Goal: Transaction & Acquisition: Purchase product/service

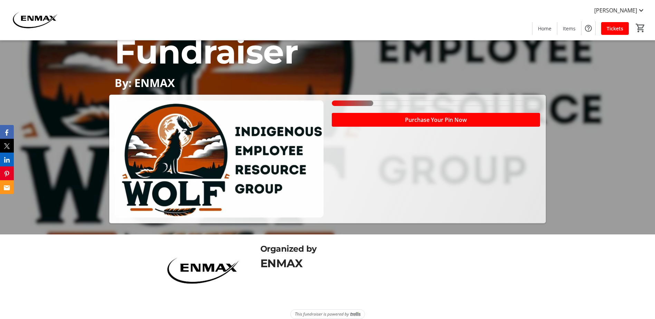
scroll to position [93, 0]
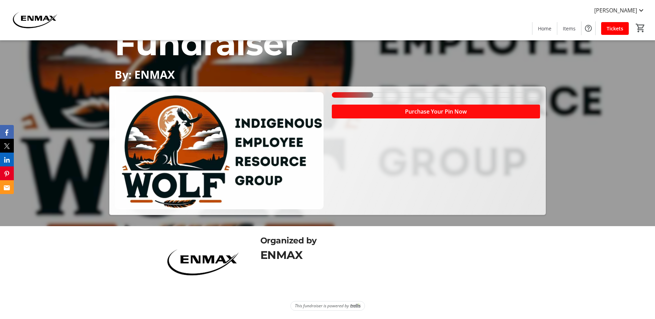
click at [416, 111] on span "Purchase Your Pin Now" at bounding box center [436, 111] width 62 height 8
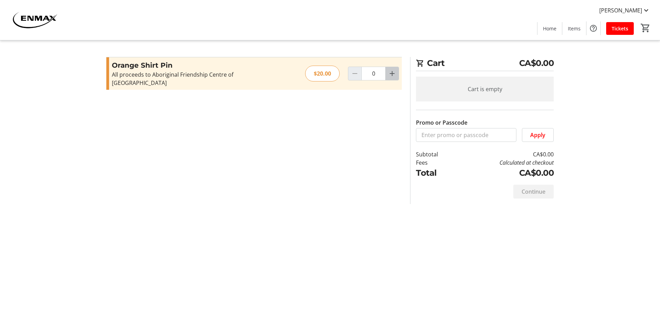
click at [394, 72] on mat-icon "Increment by one" at bounding box center [392, 73] width 8 height 8
type input "1"
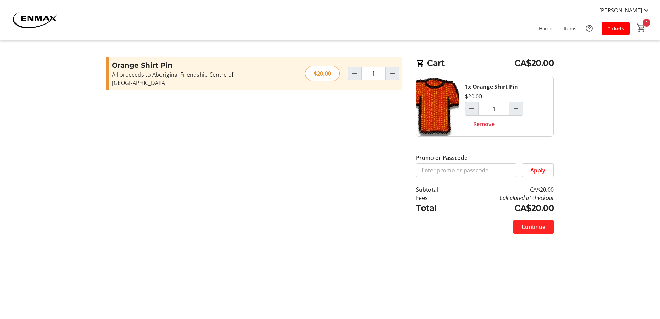
click at [526, 228] on span "Continue" at bounding box center [534, 227] width 24 height 8
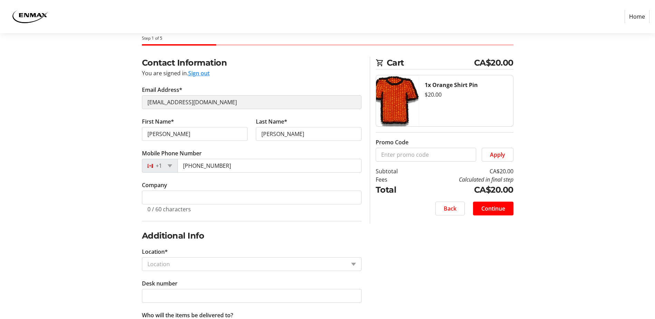
scroll to position [66, 0]
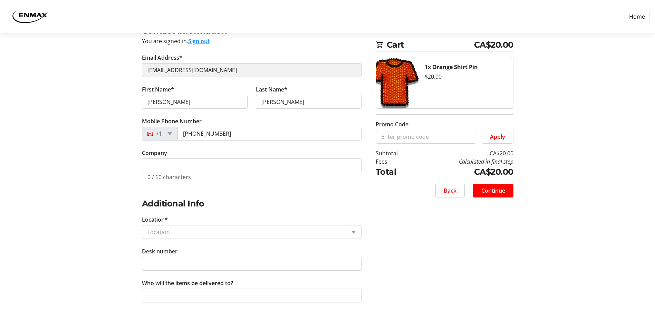
click at [306, 234] on input "Location*" at bounding box center [246, 232] width 198 height 8
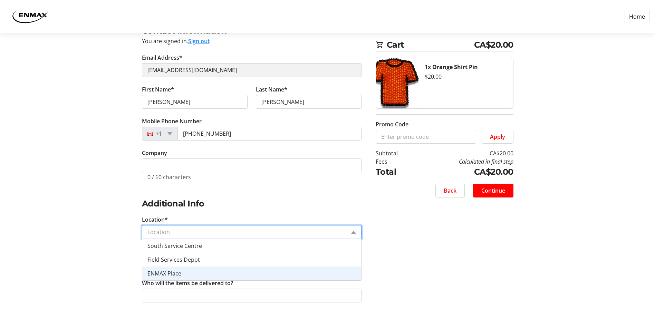
click at [214, 273] on div "ENMAX Place" at bounding box center [251, 274] width 219 height 14
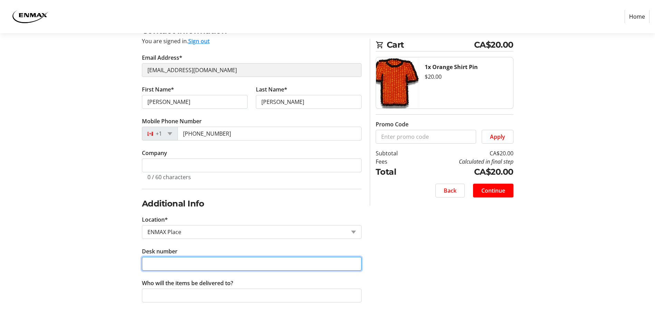
click at [229, 268] on input "Desk number" at bounding box center [252, 264] width 220 height 14
type input "1701D"
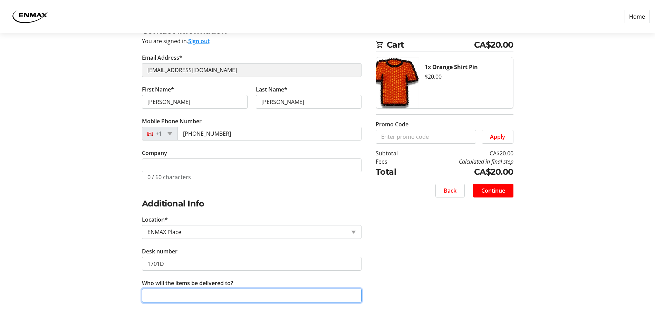
click at [218, 297] on input "Who will the items be delivered to?" at bounding box center [252, 296] width 220 height 14
type input "[PERSON_NAME]"
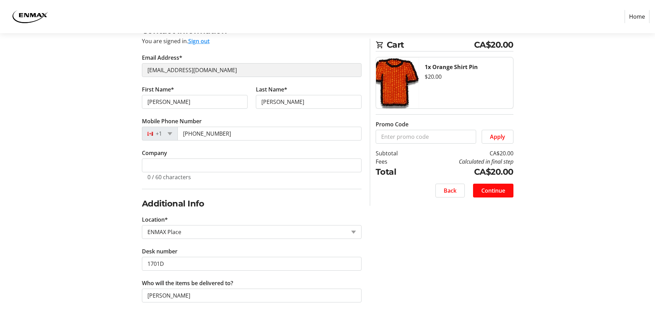
click at [504, 191] on span "Continue" at bounding box center [493, 191] width 24 height 8
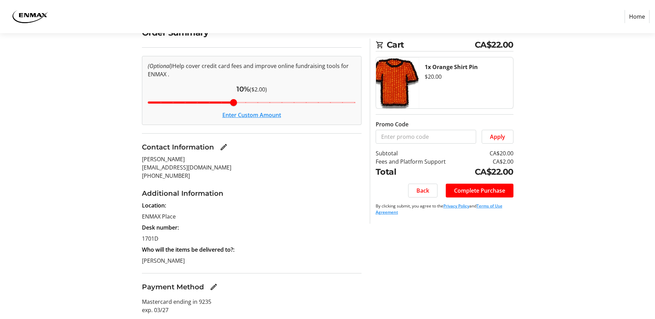
scroll to position [67, 0]
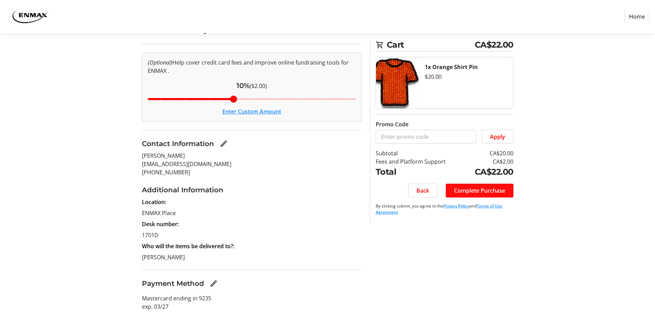
click at [486, 193] on span "Complete Purchase" at bounding box center [479, 191] width 51 height 8
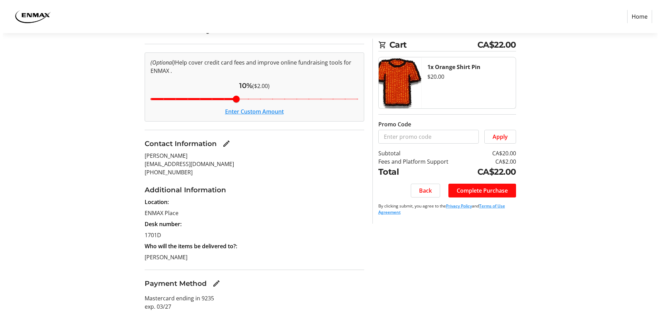
scroll to position [0, 0]
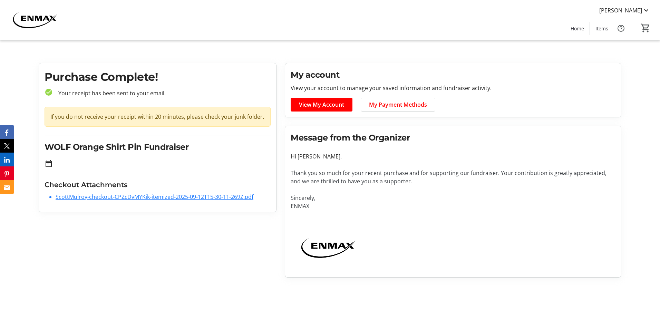
click at [166, 195] on link "ScottMulroy-checkout-CPZcDvMYKik-itemized-2025-09-12T15-30-11-269Z.pdf" at bounding box center [155, 197] width 198 height 8
drag, startPoint x: 599, startPoint y: 0, endPoint x: 172, endPoint y: 230, distance: 484.6
click at [172, 230] on div "Purchase Complete! check_circle Your receipt has been sent to your email. If yo…" at bounding box center [158, 170] width 246 height 215
